Goal: Find contact information: Find contact information

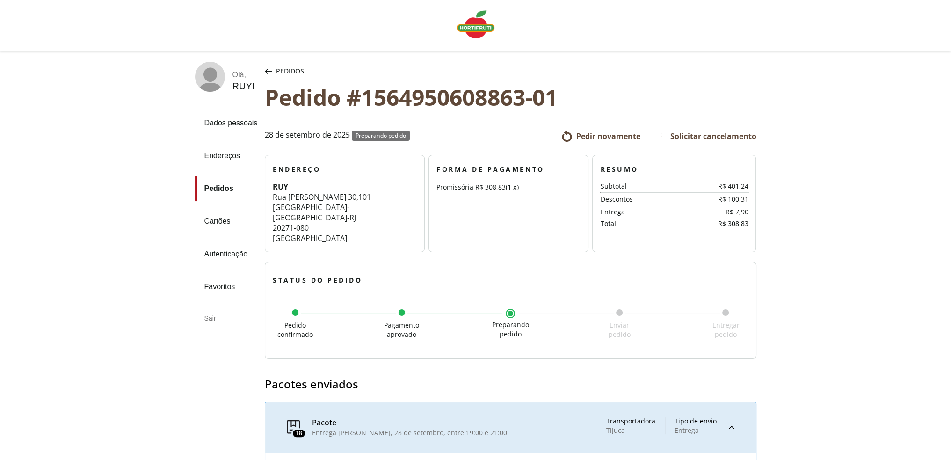
click at [472, 26] on img "Linha de sessão" at bounding box center [475, 24] width 37 height 28
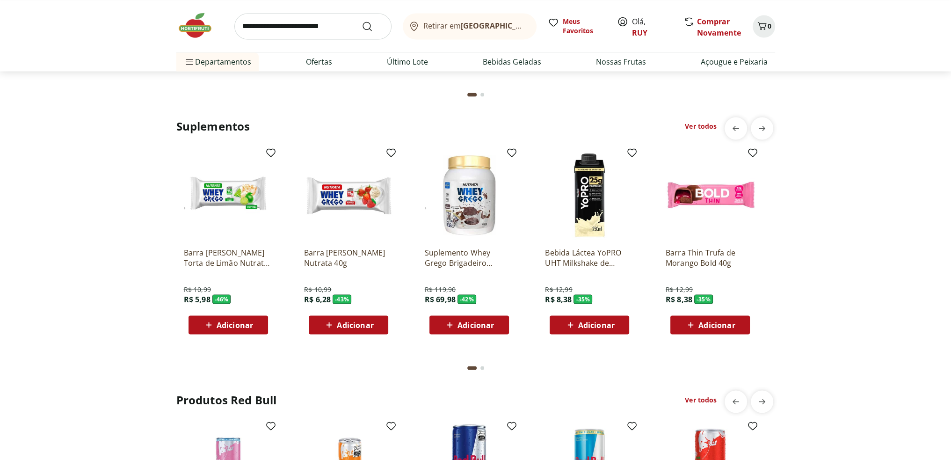
scroll to position [2752, 0]
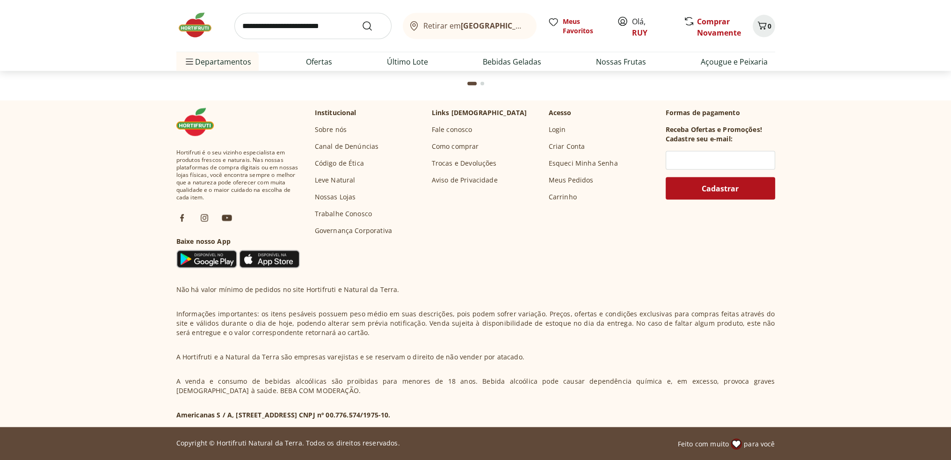
click at [449, 129] on link "Fale conosco" at bounding box center [452, 129] width 41 height 9
